Goal: Task Accomplishment & Management: Use online tool/utility

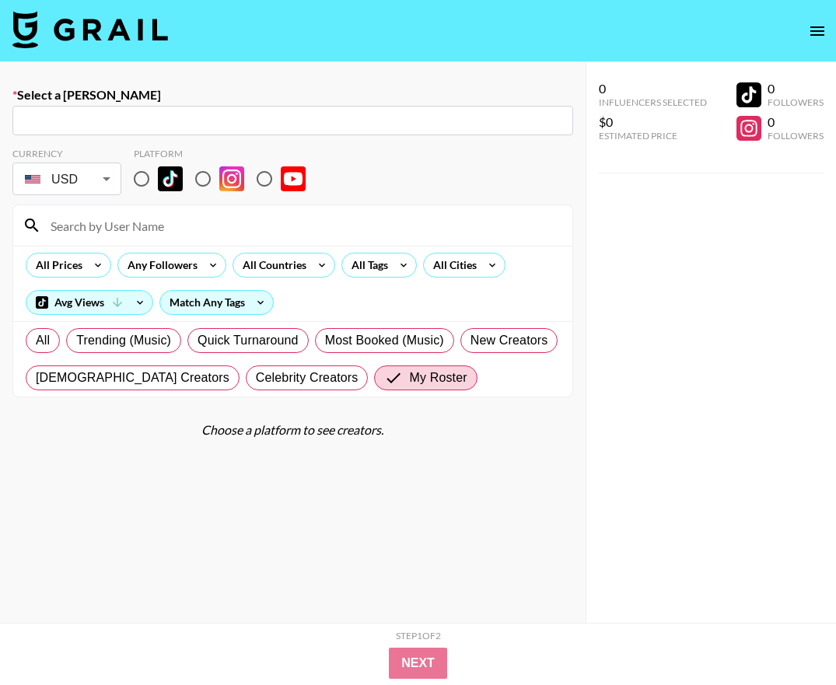
click at [96, 27] on img at bounding box center [90, 29] width 156 height 37
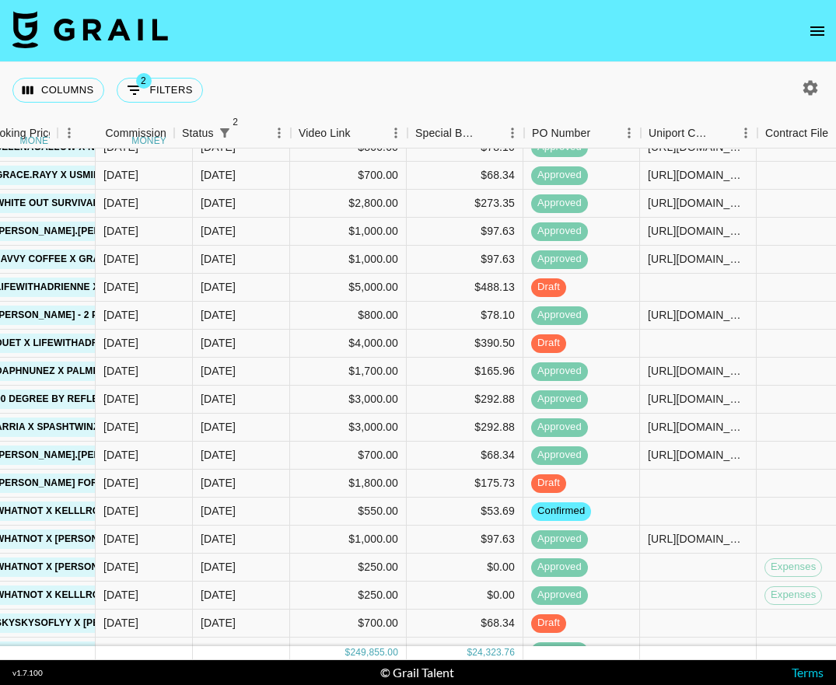
scroll to position [760, 1299]
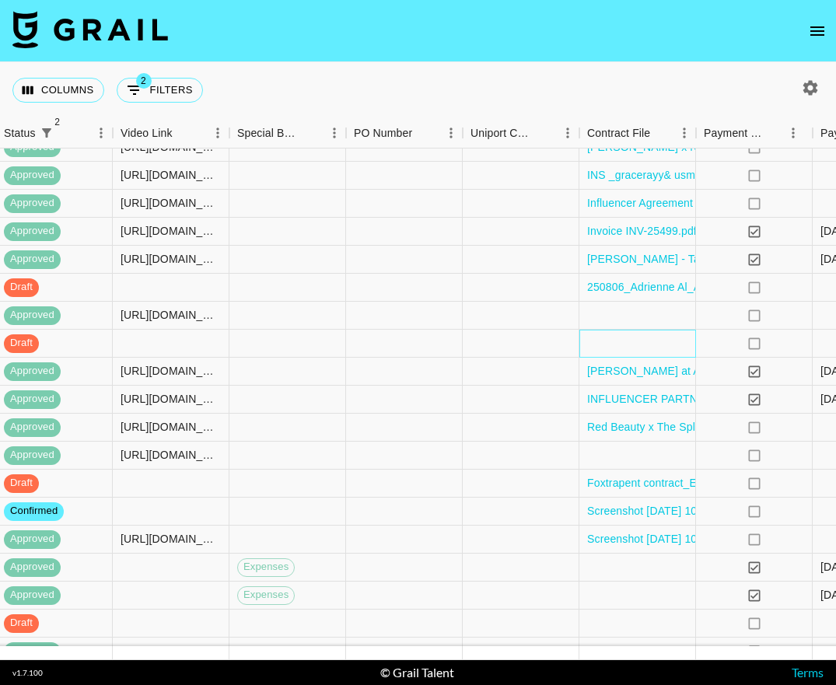
click at [612, 346] on div at bounding box center [637, 344] width 117 height 28
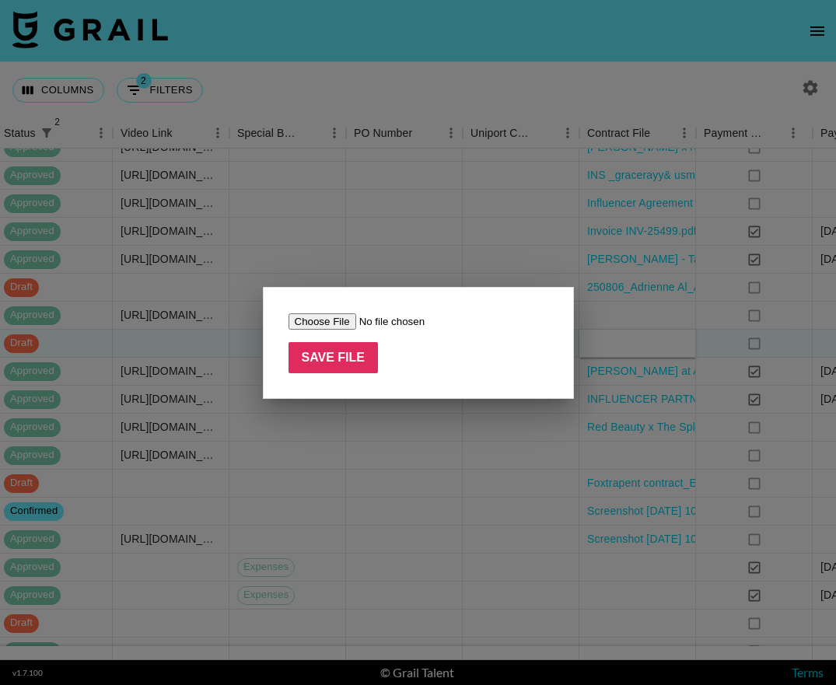
click at [325, 323] on input "file" at bounding box center [386, 321] width 197 height 16
type input "C:\fakepath\Duet Sample Script.pdf"
click at [353, 355] on input "Save File" at bounding box center [333, 357] width 90 height 31
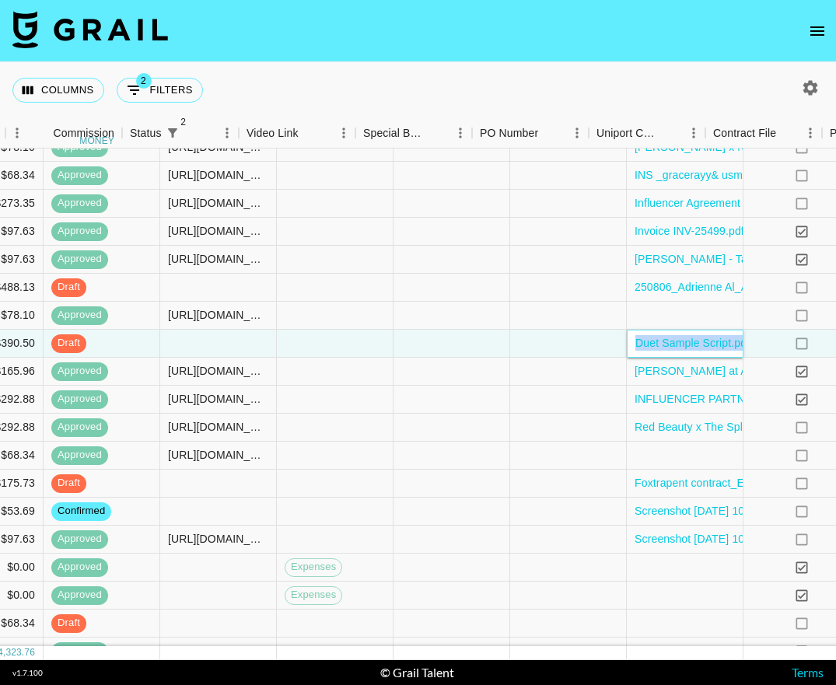
scroll to position [760, 1173]
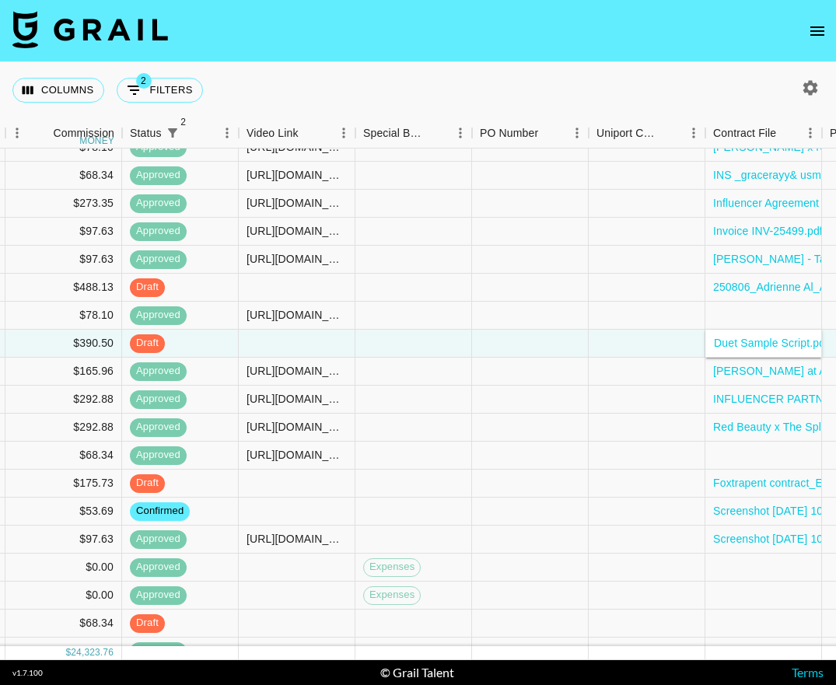
click at [575, 75] on div "Columns 2 Filters + Booking" at bounding box center [418, 90] width 836 height 56
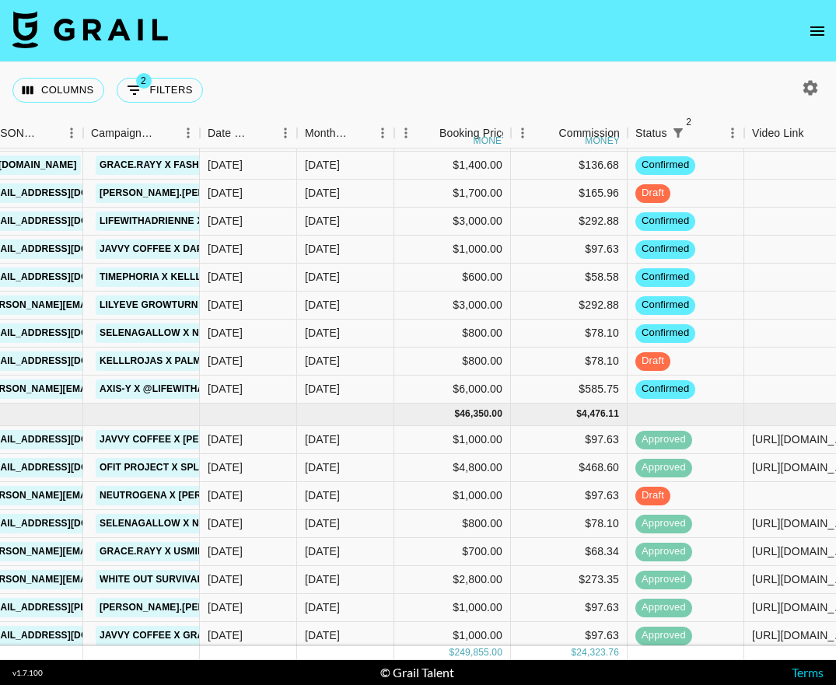
scroll to position [381, 667]
